Goal: Task Accomplishment & Management: Manage account settings

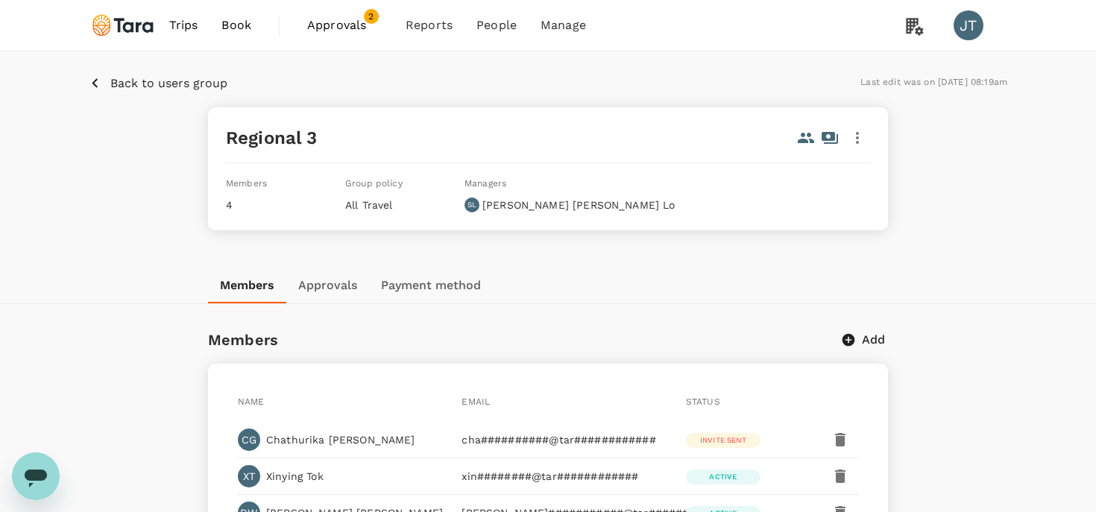
click at [206, 72] on div "Back to users group Last edit was on [DATE] 08:19am Regional 3 Members 4 Group …" at bounding box center [548, 159] width 1096 height 216
click at [201, 82] on p "Back to users group" at bounding box center [168, 84] width 117 height 18
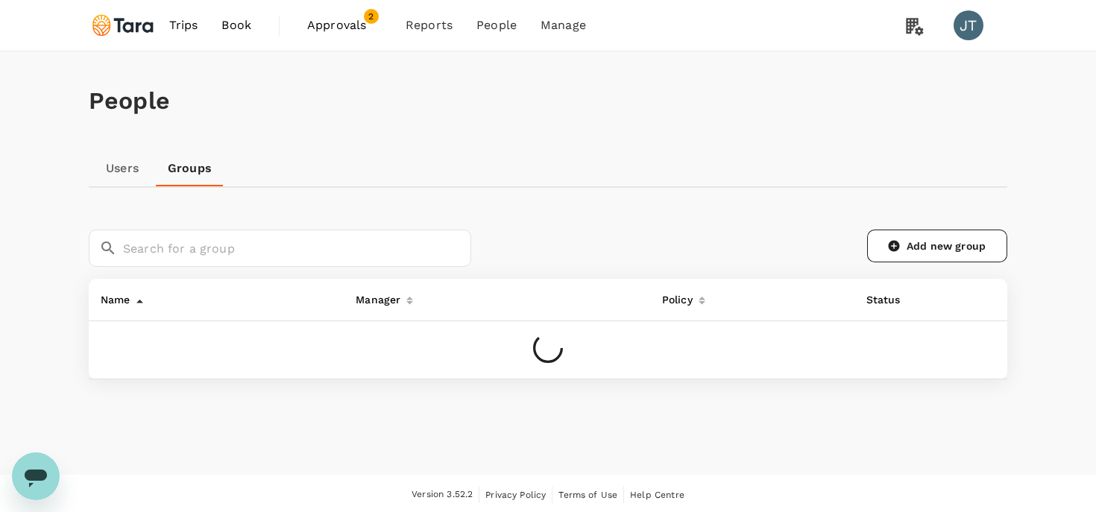
click at [122, 170] on link "Users" at bounding box center [122, 169] width 67 height 36
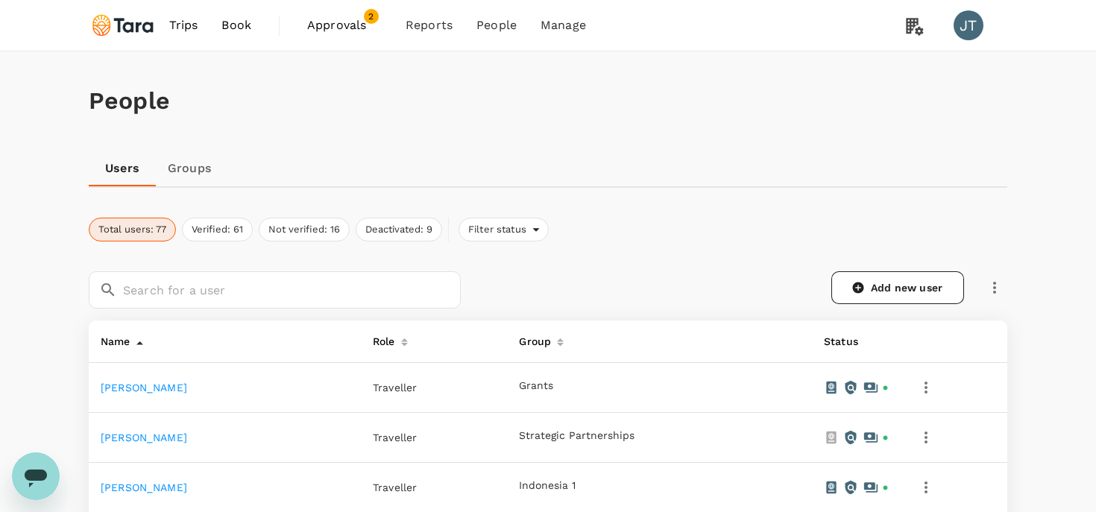
click at [129, 383] on link "[PERSON_NAME]" at bounding box center [144, 388] width 86 height 12
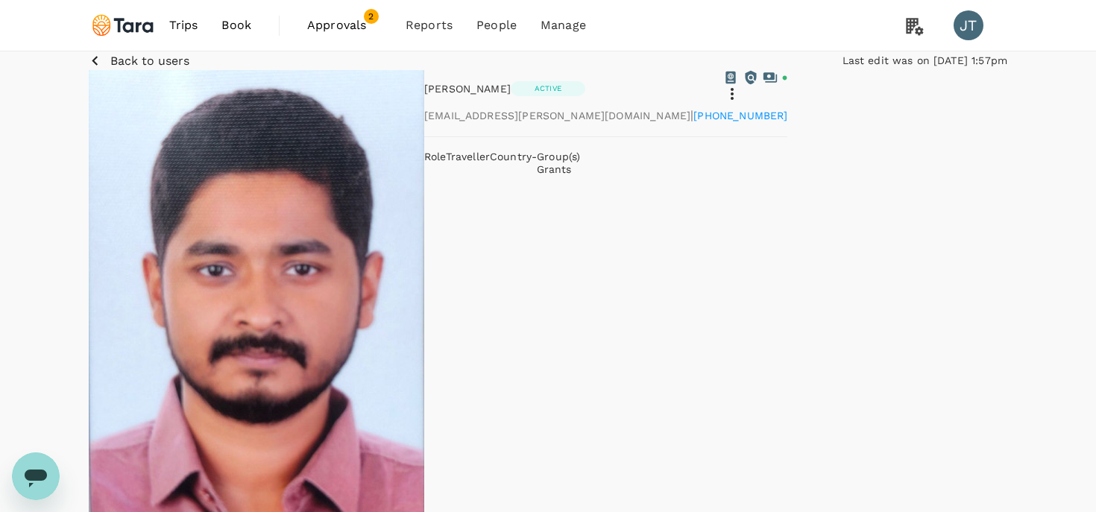
click at [741, 103] on icon at bounding box center [732, 94] width 18 height 18
click at [162, 70] on div "Back to users Last edit was on [DATE] 1:57pm" at bounding box center [548, 60] width 918 height 19
click at [168, 70] on p "Back to users" at bounding box center [149, 61] width 79 height 18
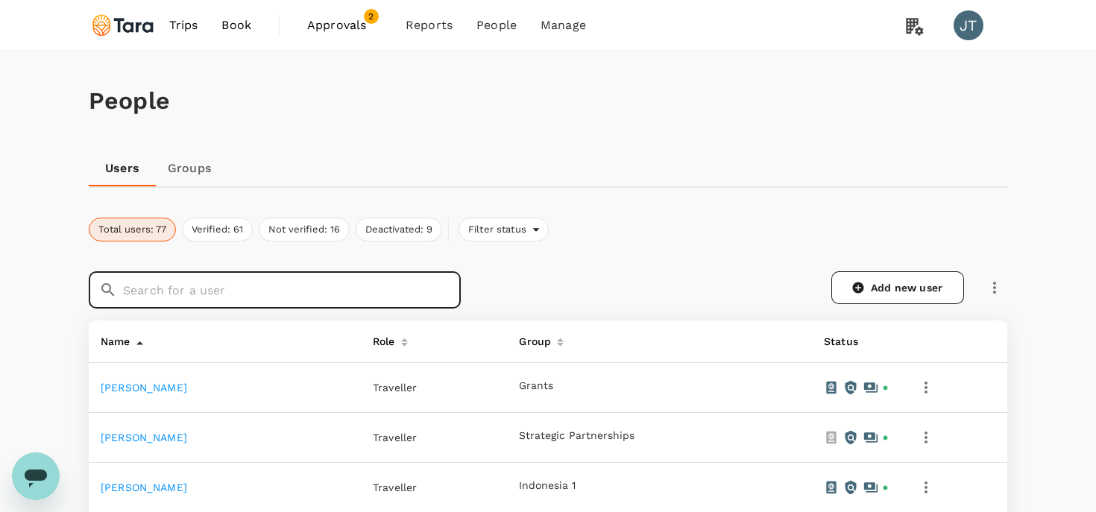
click at [168, 291] on input "text" at bounding box center [292, 289] width 338 height 37
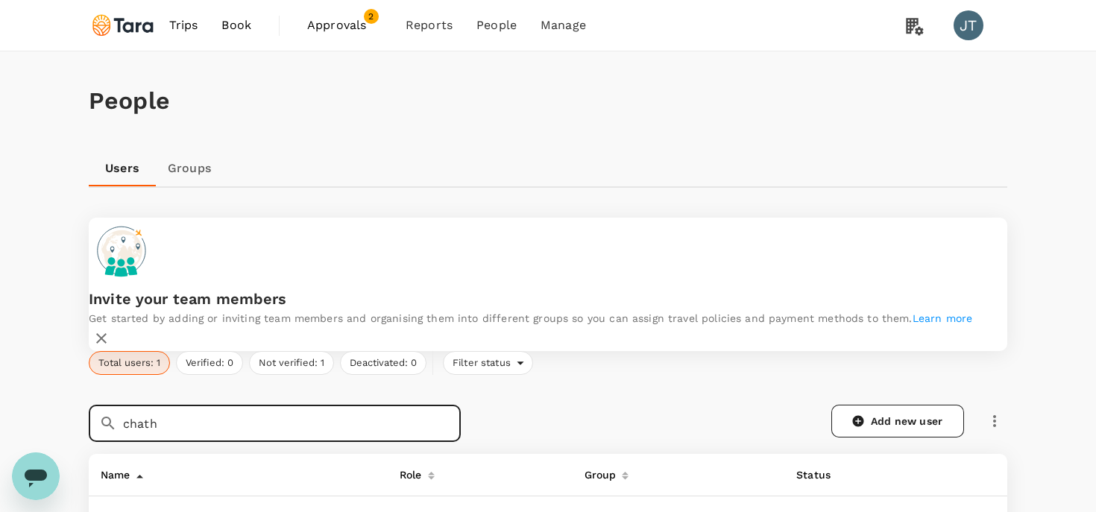
type input "chath"
click at [146, 511] on link "[PERSON_NAME]" at bounding box center [144, 521] width 86 height 12
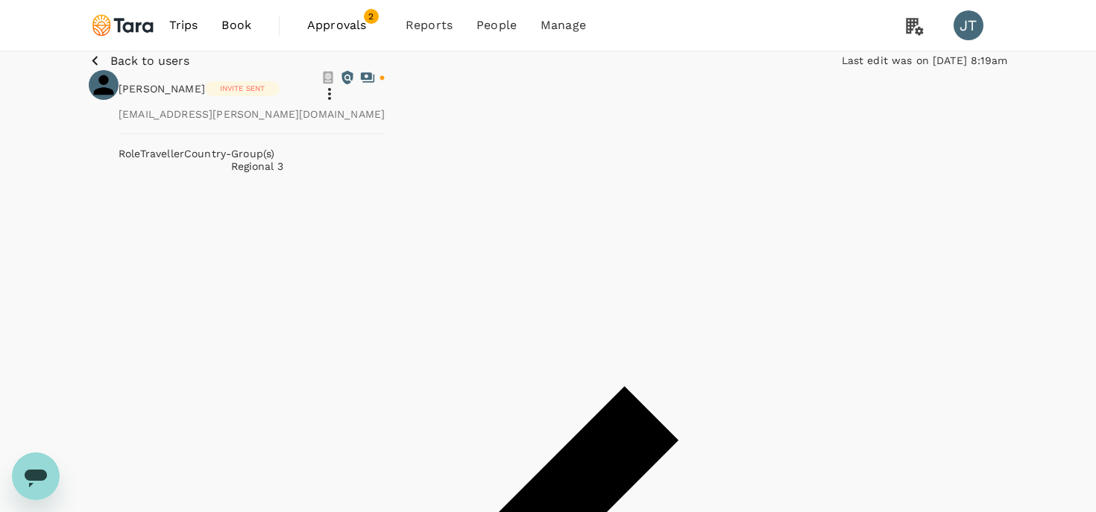
click at [338, 103] on icon at bounding box center [329, 94] width 18 height 18
paste input "[PERSON_NAME] <[EMAIL_ADDRESS][PERSON_NAME][DOMAIN_NAME]>"
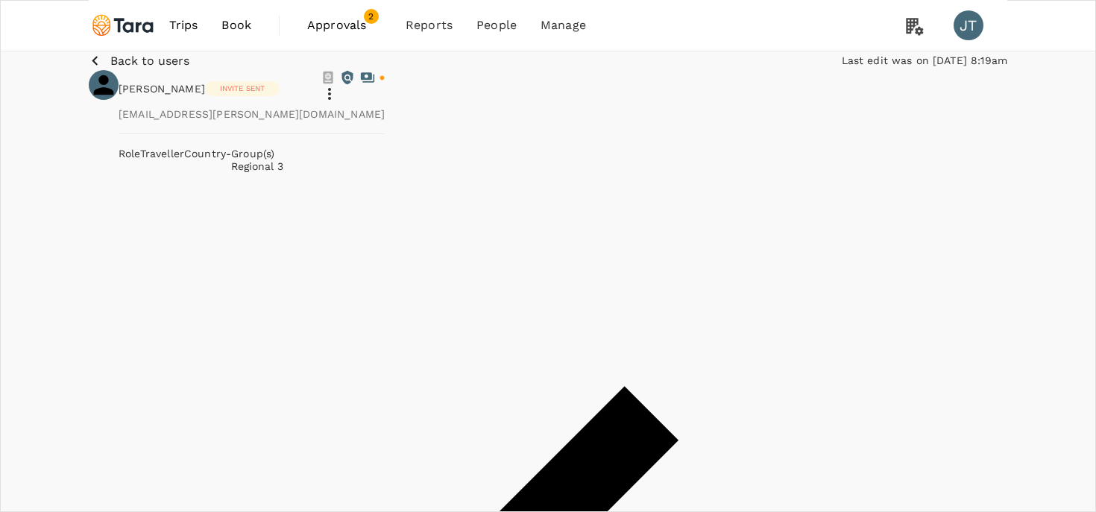
drag, startPoint x: 762, startPoint y: 104, endPoint x: 618, endPoint y: 116, distance: 145.0
type input "[PERSON_NAME]"
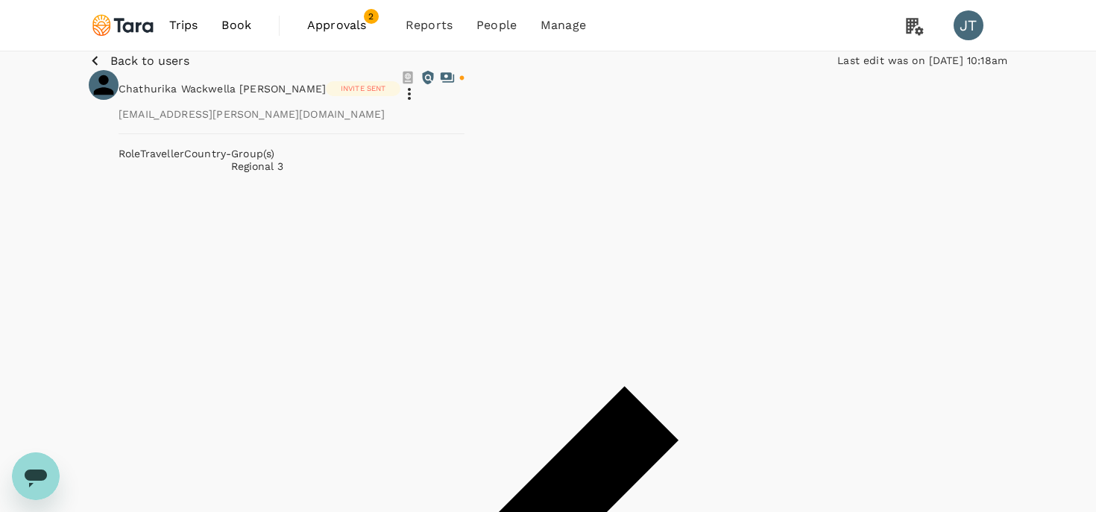
click at [116, 70] on p "Back to users" at bounding box center [149, 61] width 79 height 18
